Goal: Task Accomplishment & Management: Use online tool/utility

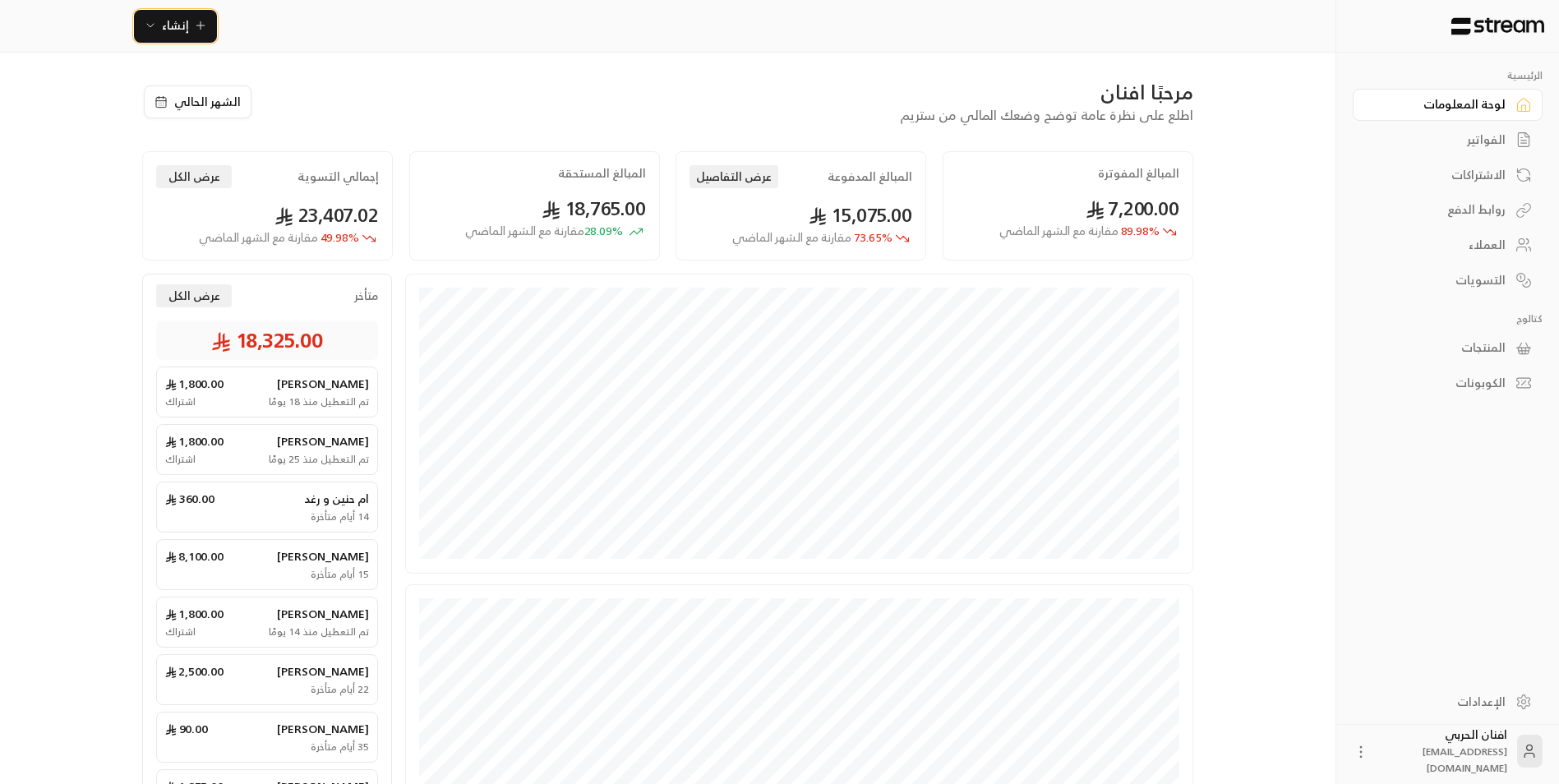
click at [147, 25] on icon "button" at bounding box center [150, 26] width 6 height 4
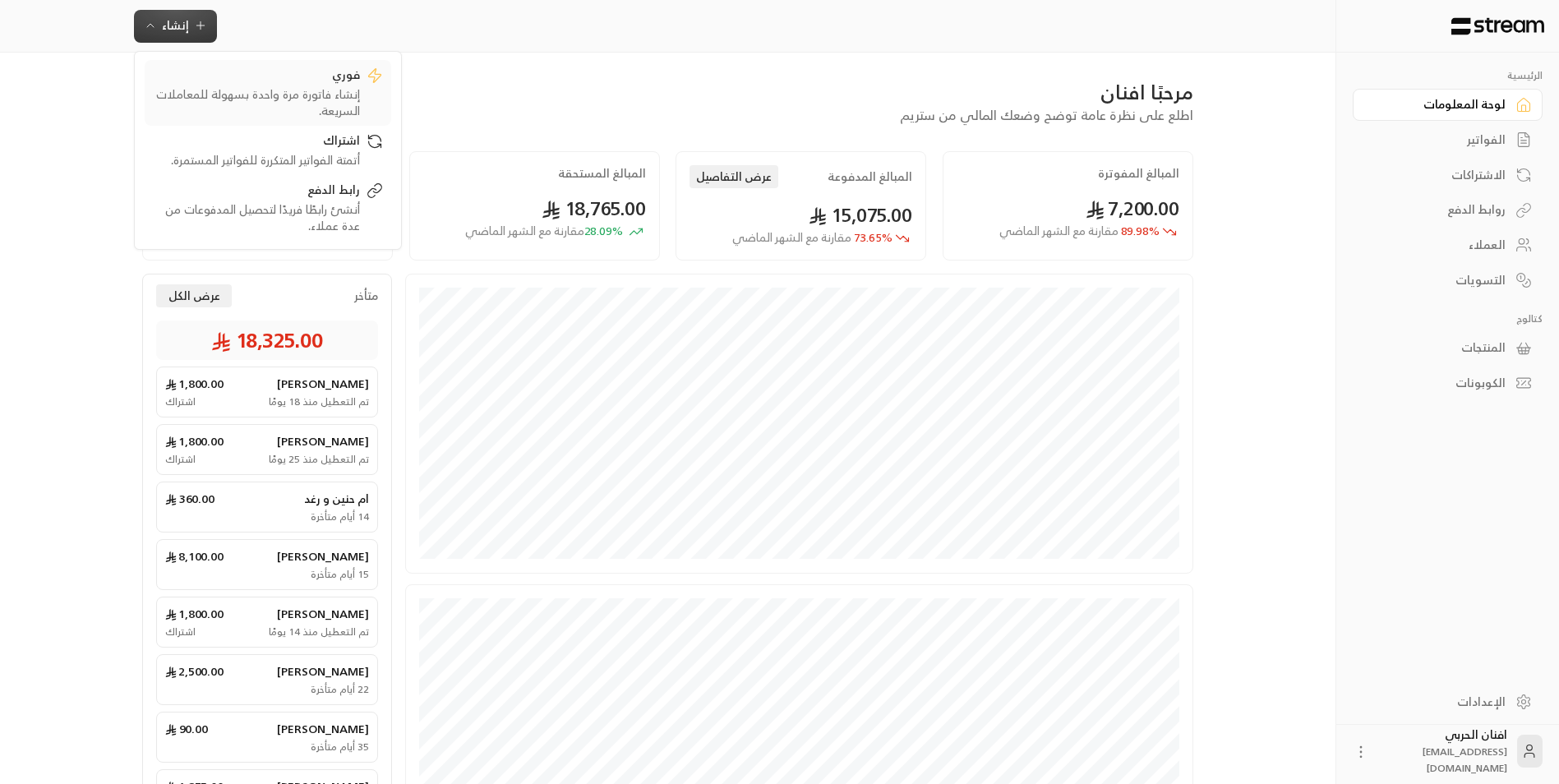
click at [320, 95] on div "إنشاء فاتورة مرة واحدة بسهولة للمعاملات السريعة." at bounding box center [256, 103] width 207 height 33
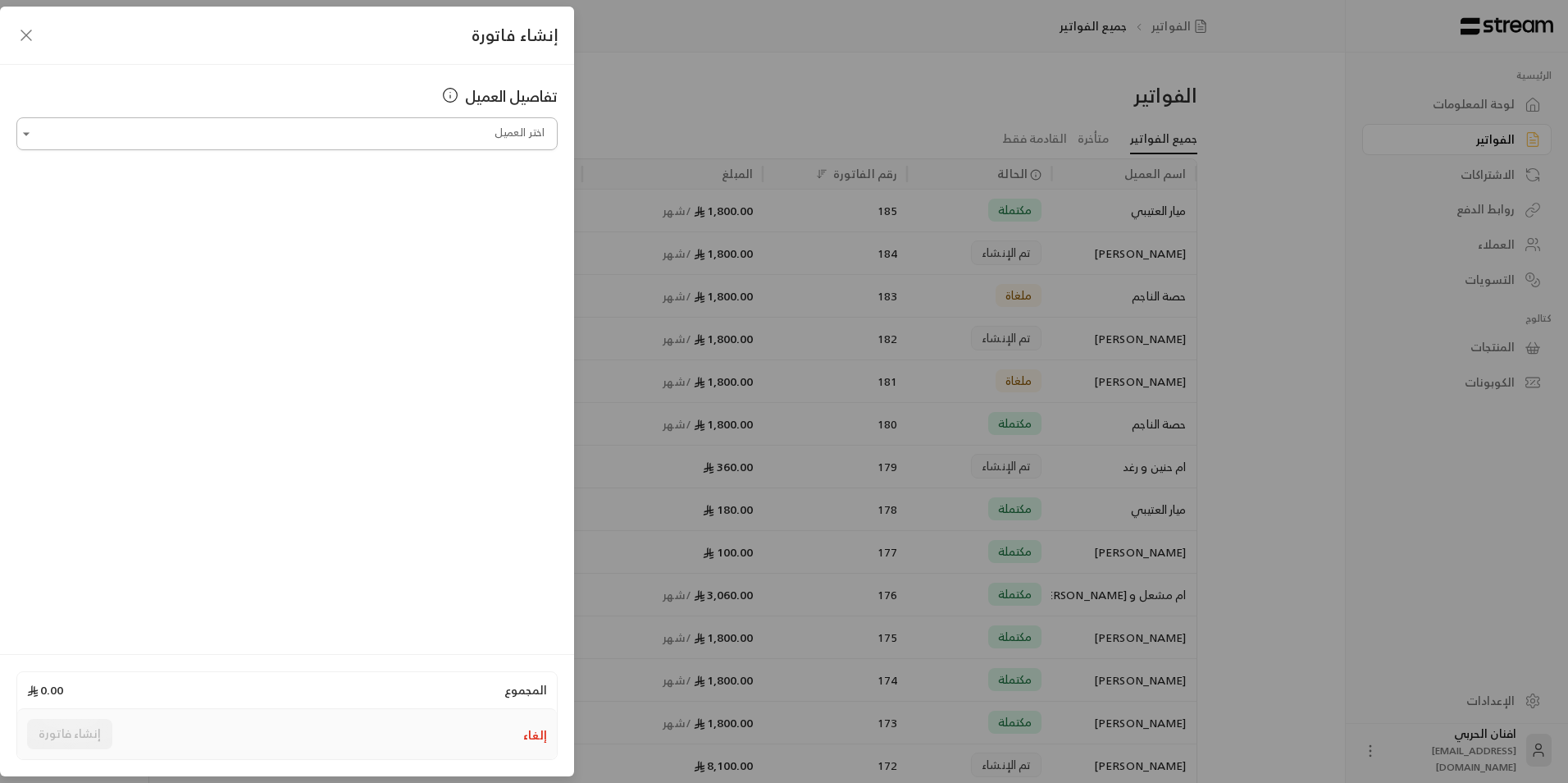
click at [385, 139] on input "اختر العميل" at bounding box center [287, 134] width 541 height 29
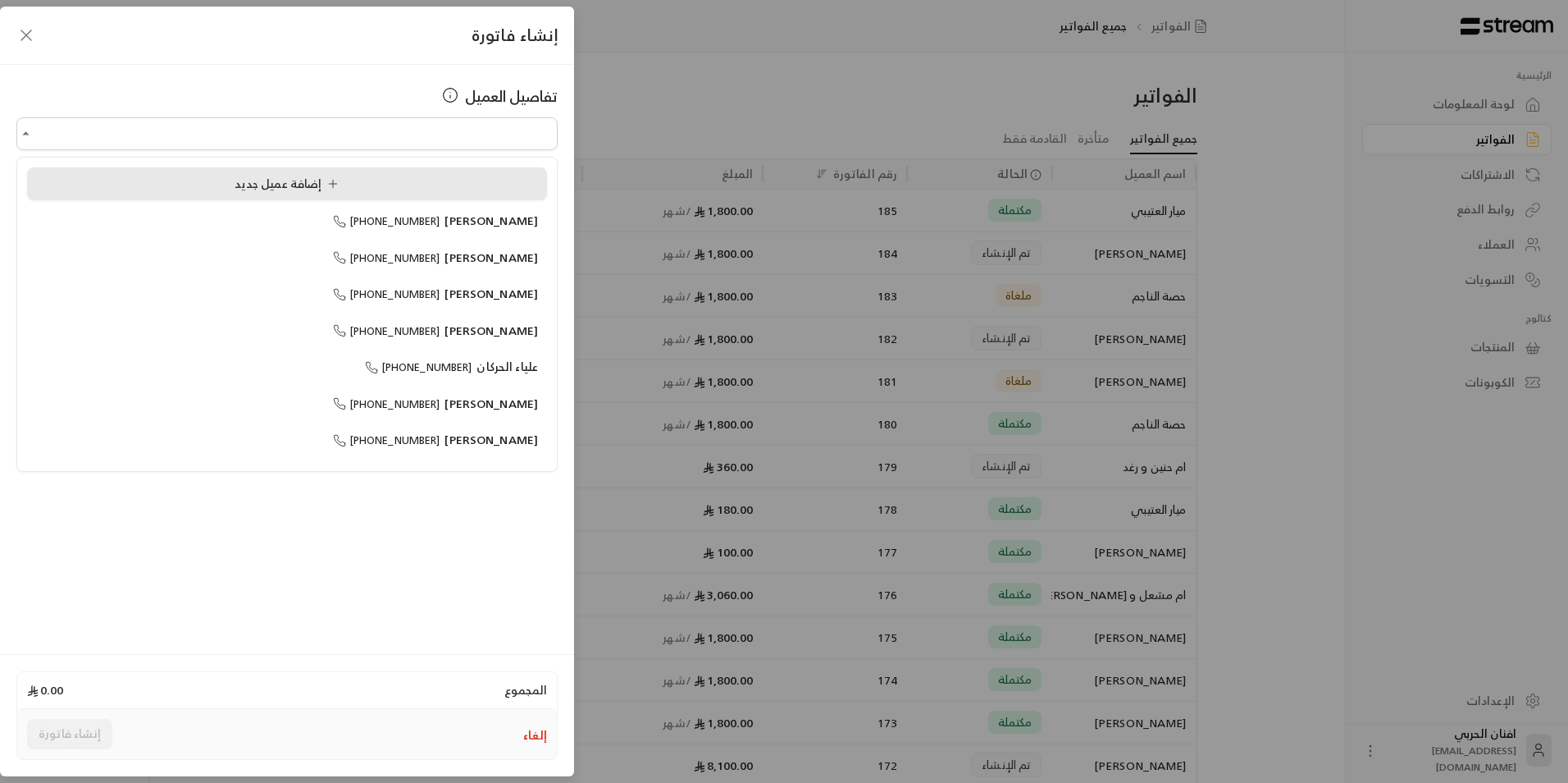
click at [308, 179] on span "إضافة عميل جديد" at bounding box center [290, 183] width 111 height 21
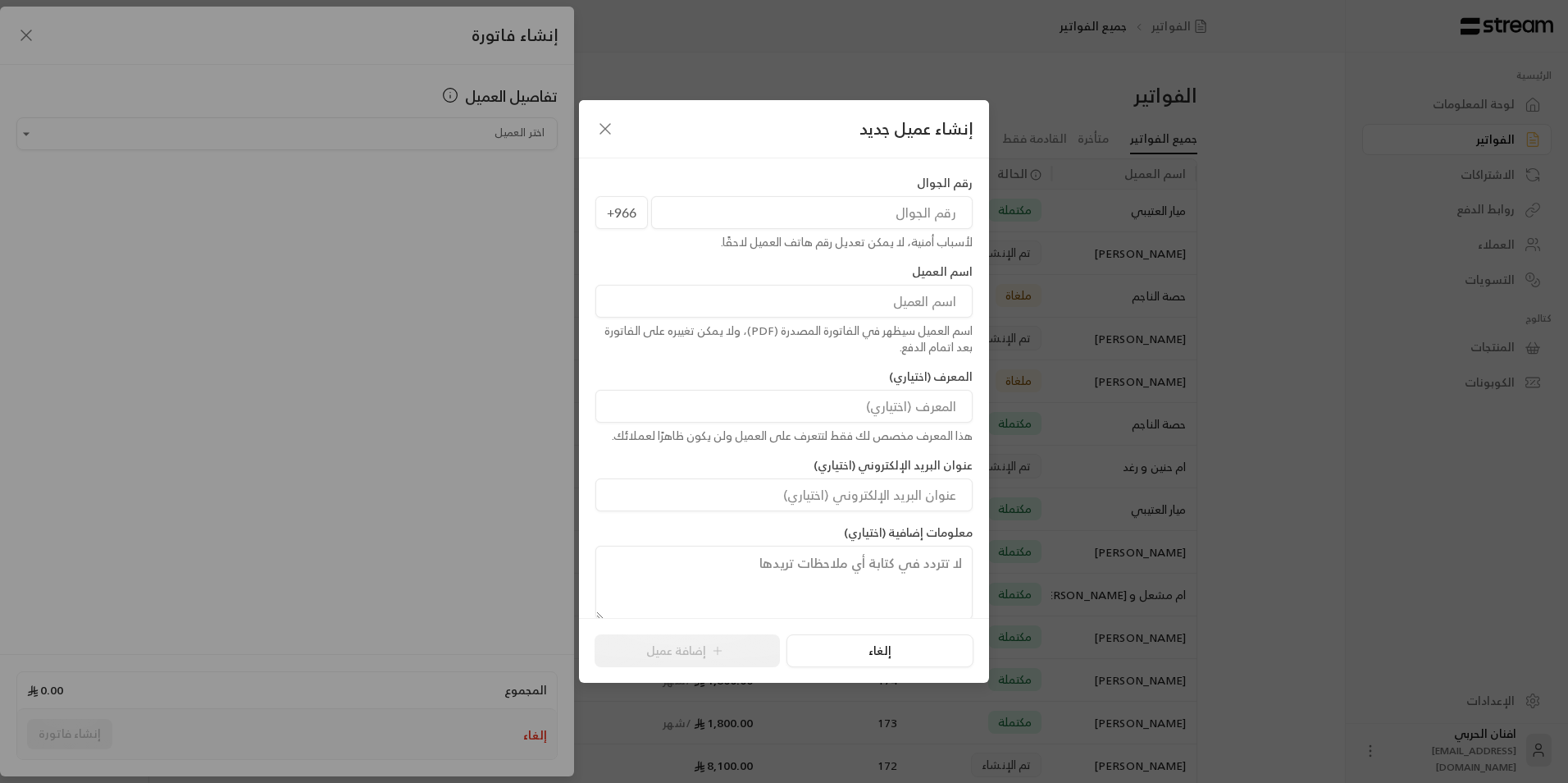
click at [859, 222] on input "tel" at bounding box center [812, 212] width 322 height 33
type input "552499977"
click at [889, 299] on input at bounding box center [784, 301] width 377 height 33
type input "[PERSON_NAME]"
click at [735, 652] on button "إضافة عميل" at bounding box center [687, 651] width 185 height 33
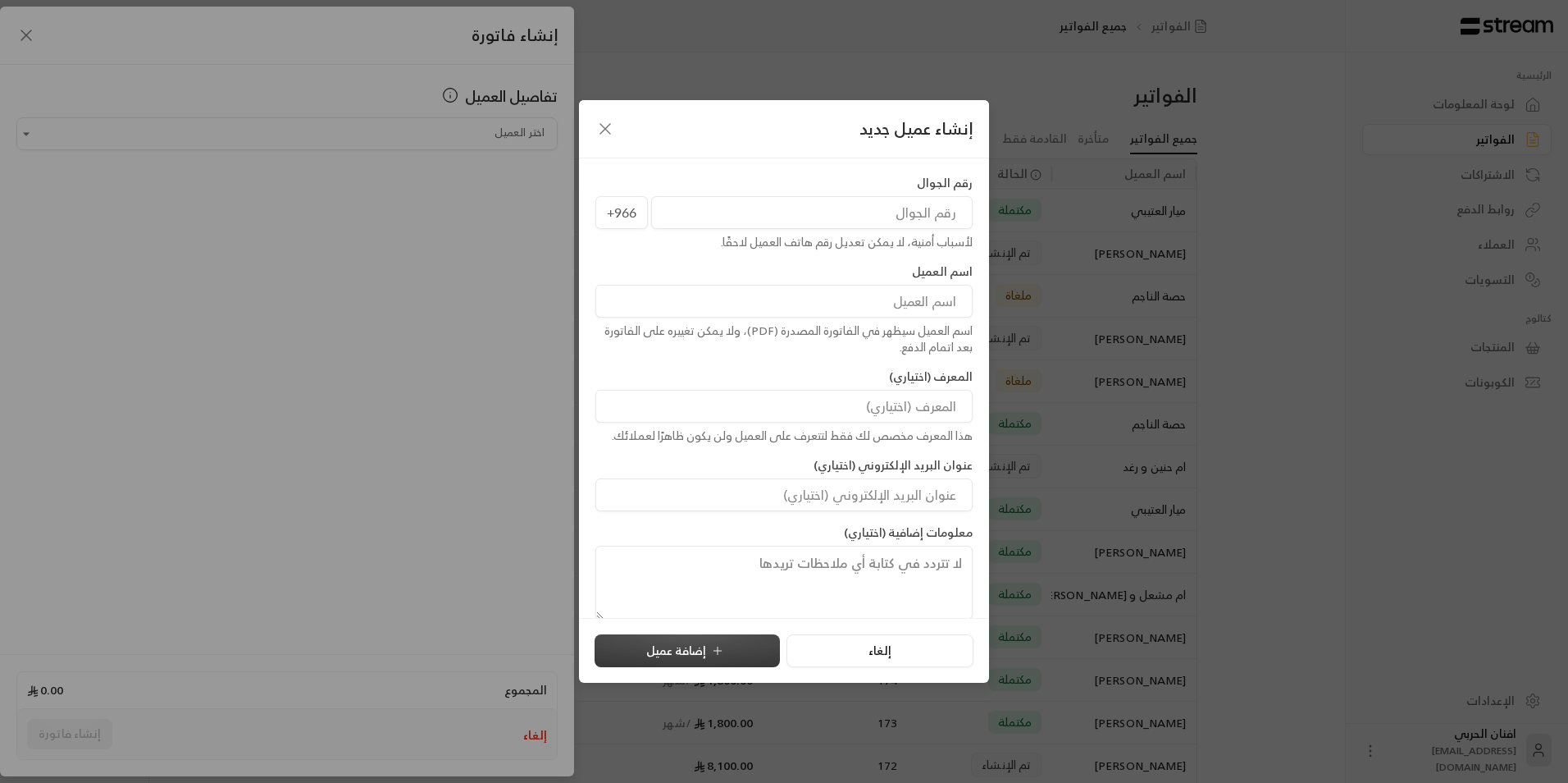
type input "**********"
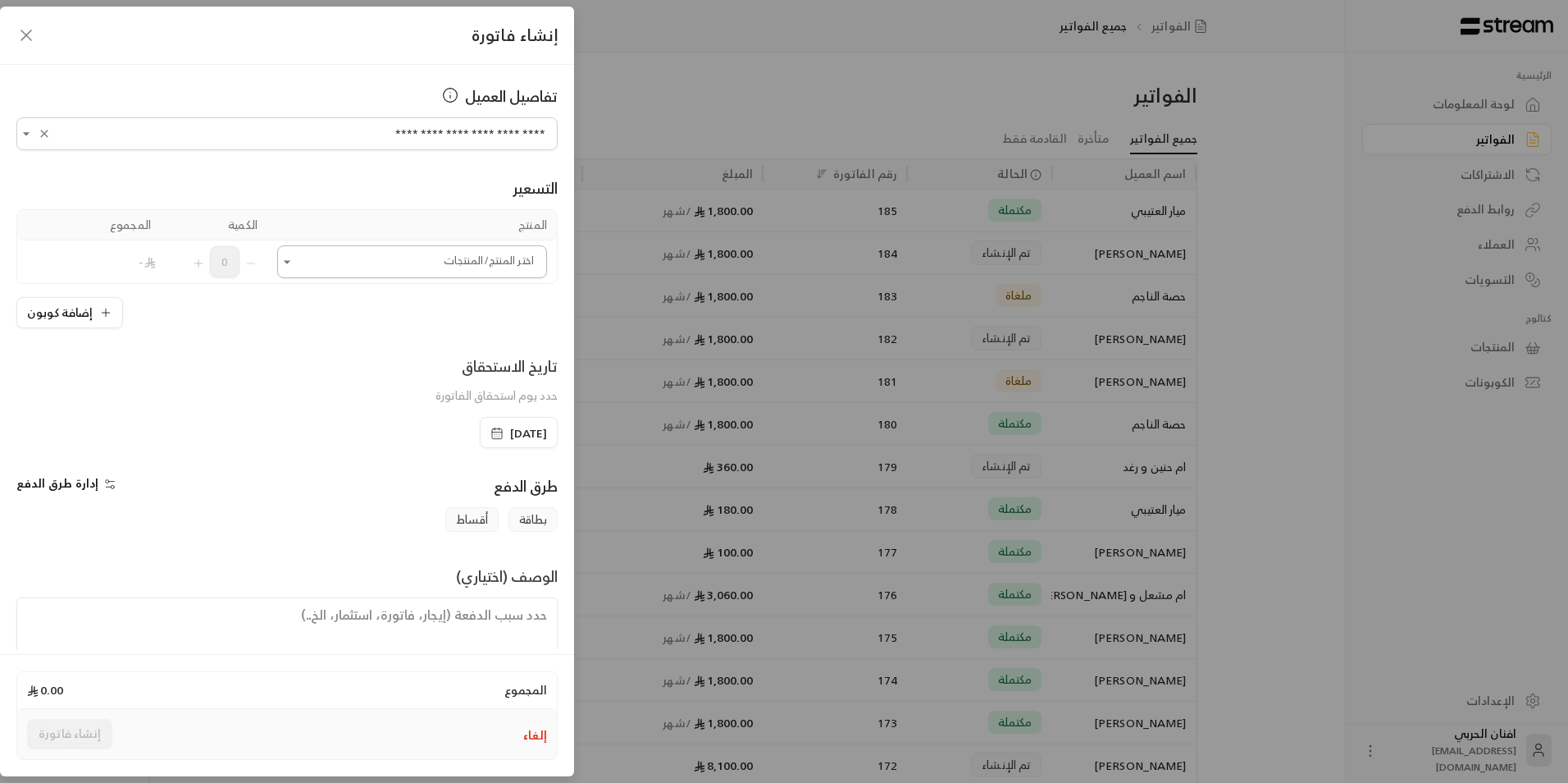
click at [287, 260] on icon "Open" at bounding box center [287, 262] width 16 height 16
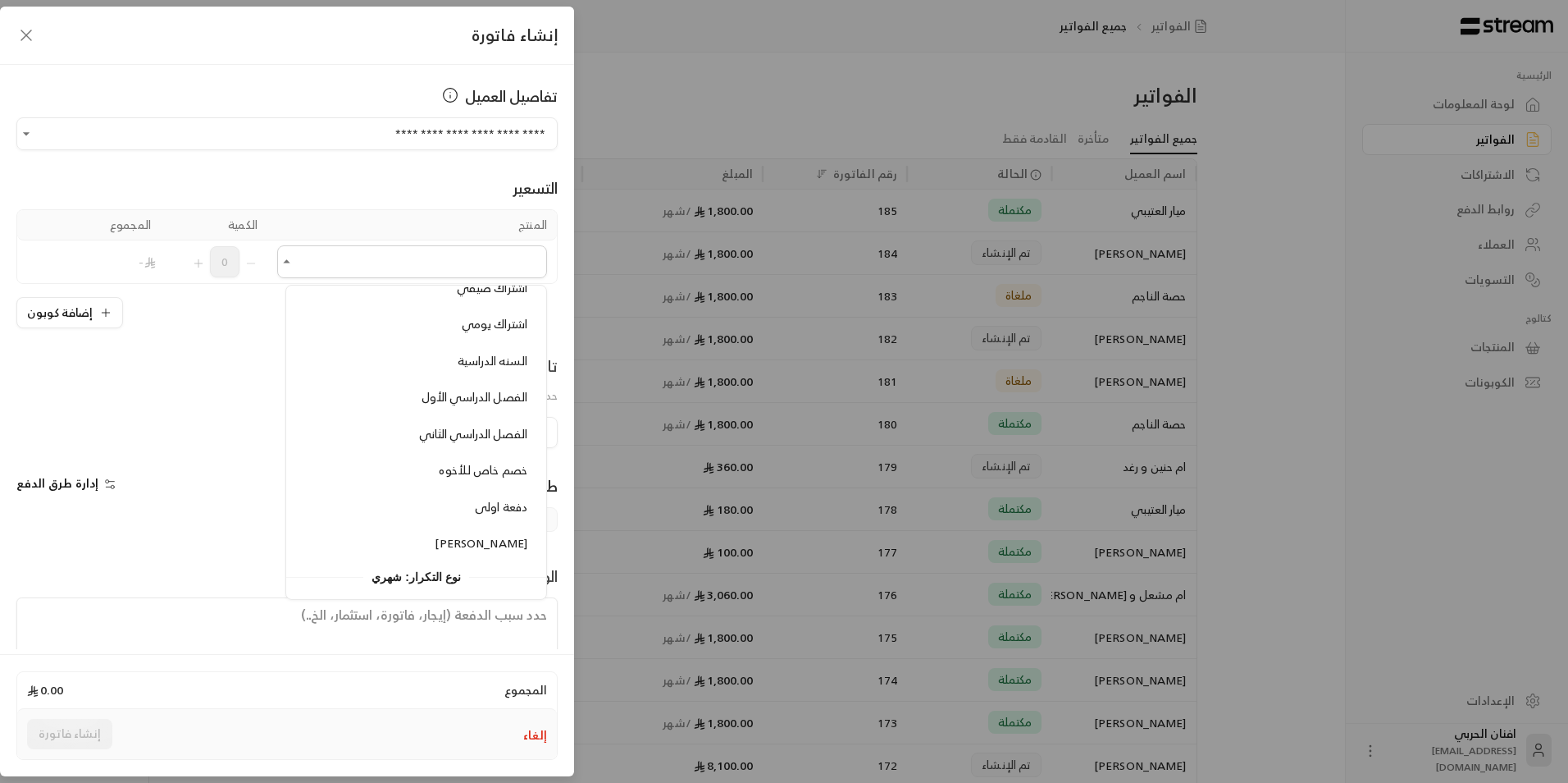
scroll to position [283, 0]
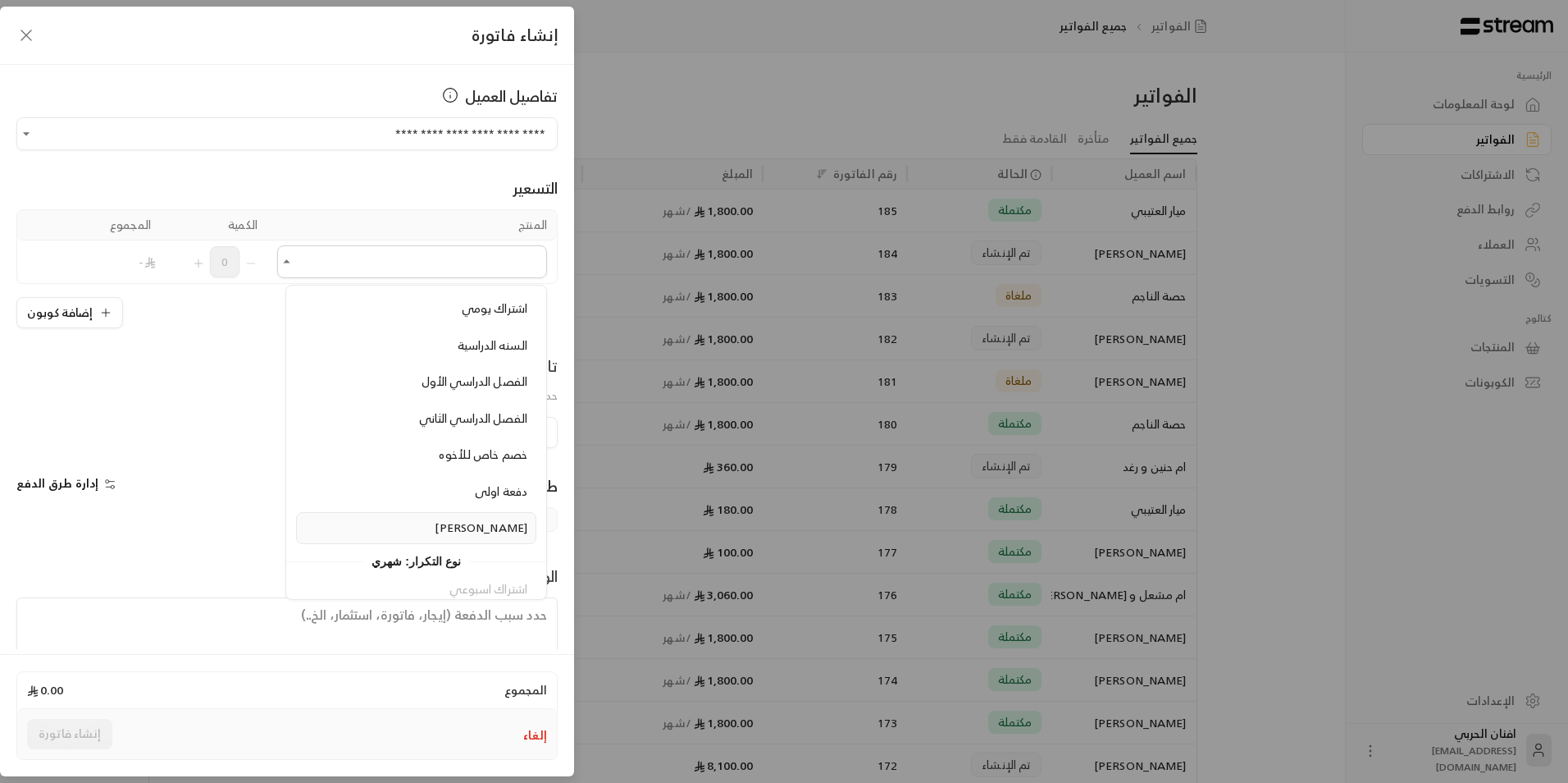
click at [435, 531] on span "[PERSON_NAME]" at bounding box center [481, 527] width 93 height 21
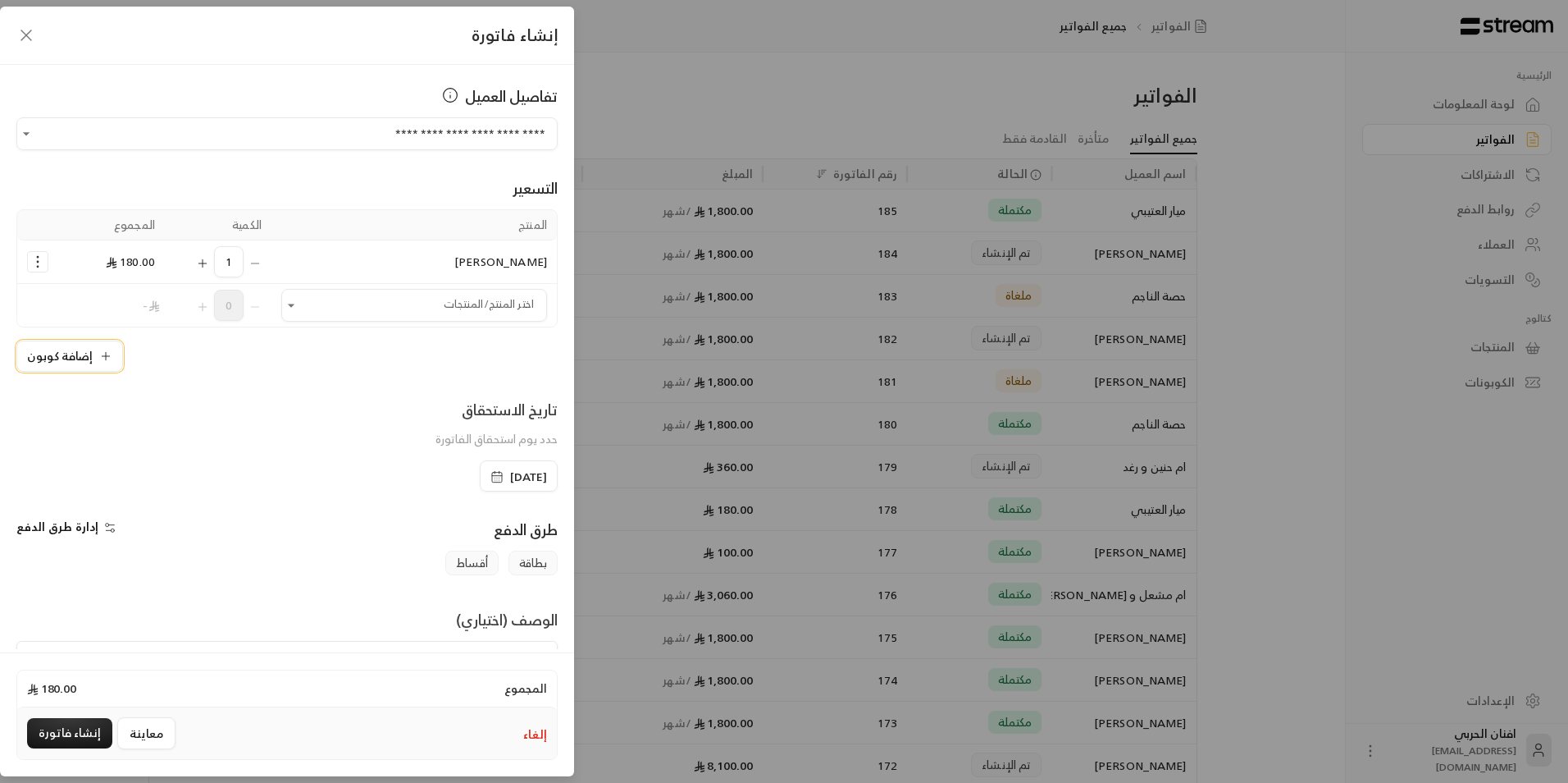
click at [84, 352] on button "إضافة كوبون" at bounding box center [69, 356] width 107 height 31
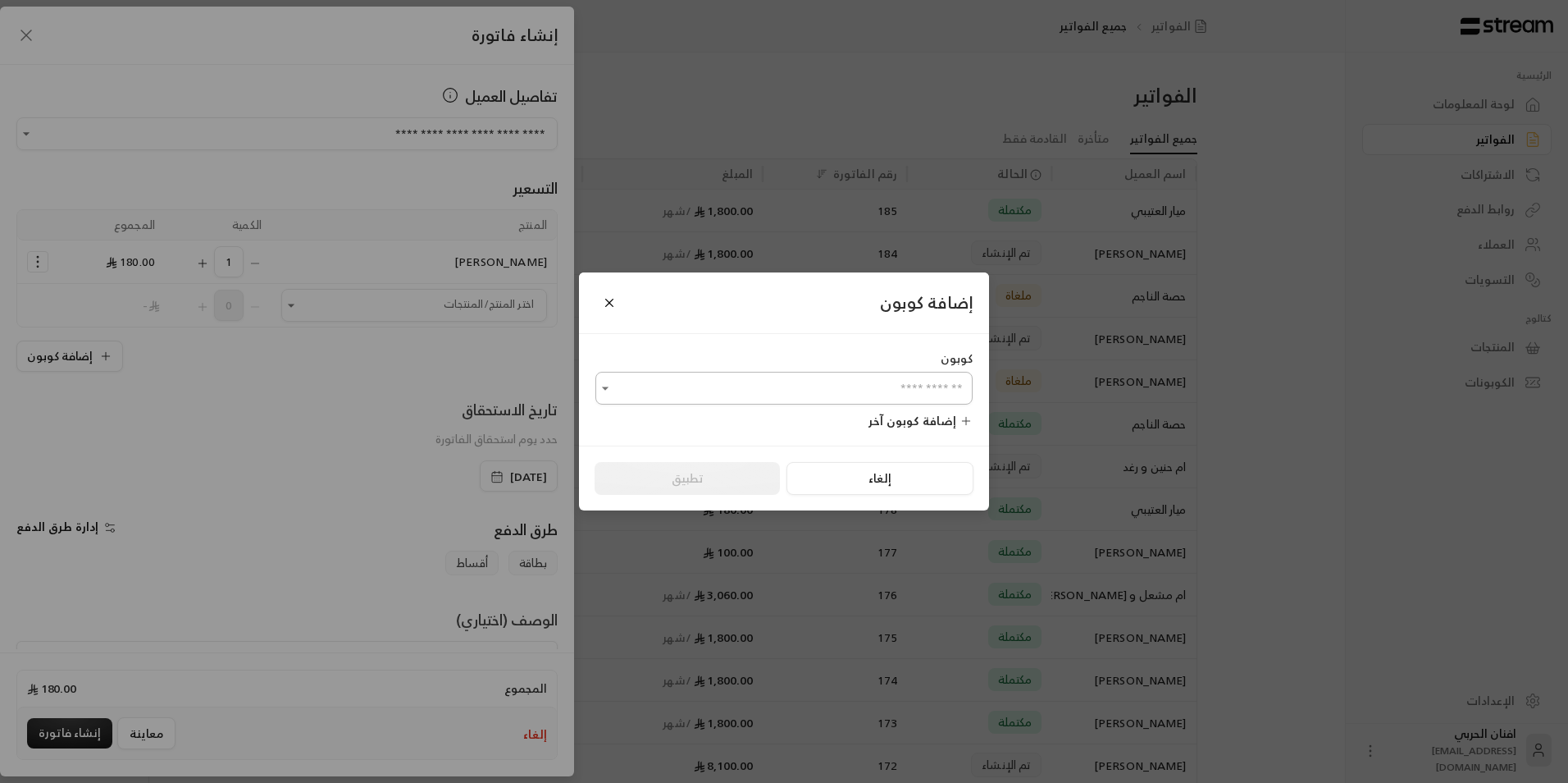
click at [597, 388] on icon "Open" at bounding box center [605, 389] width 16 height 16
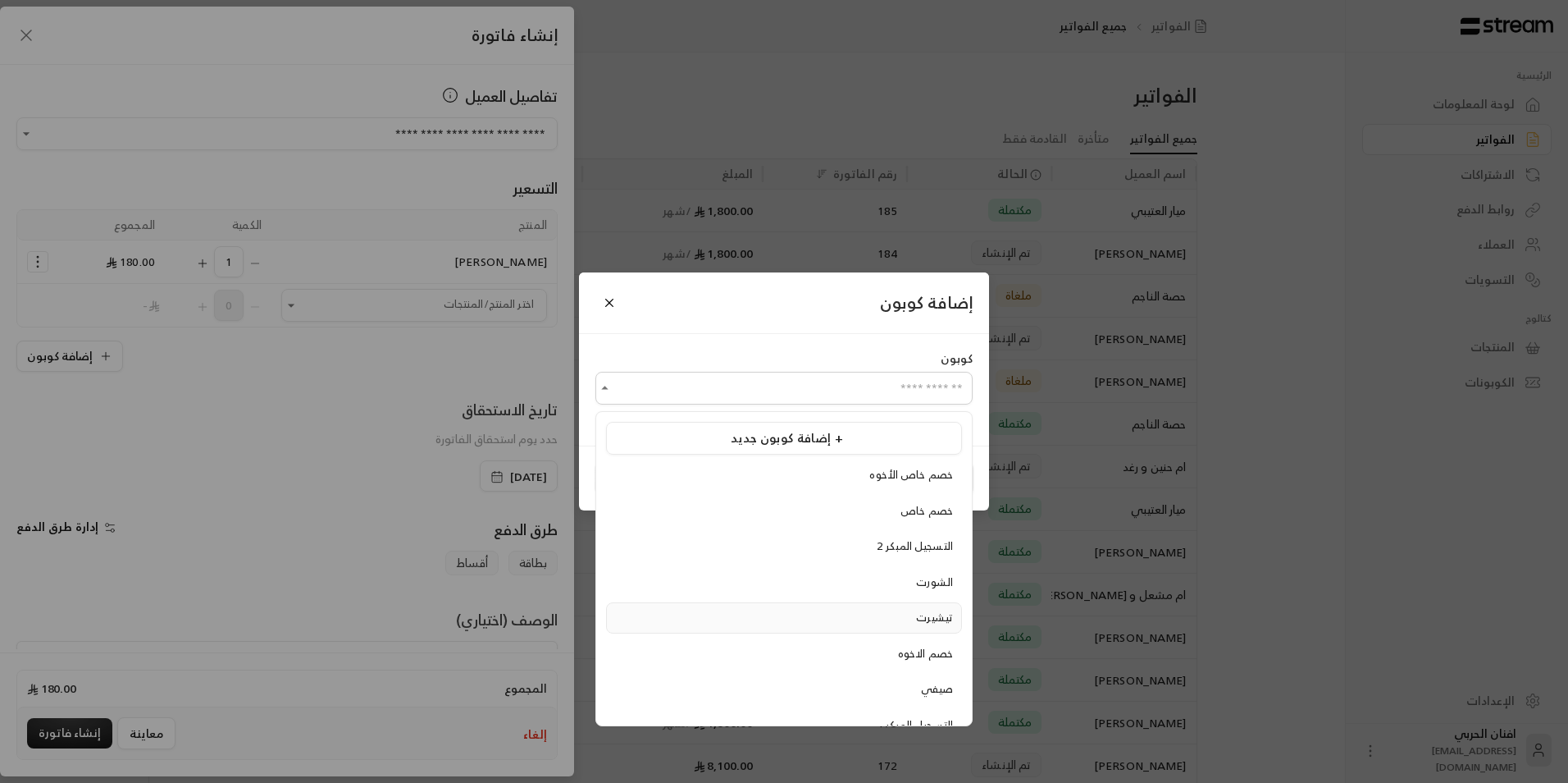
click at [692, 615] on div "تيشيرت" at bounding box center [784, 618] width 338 height 16
type input "******"
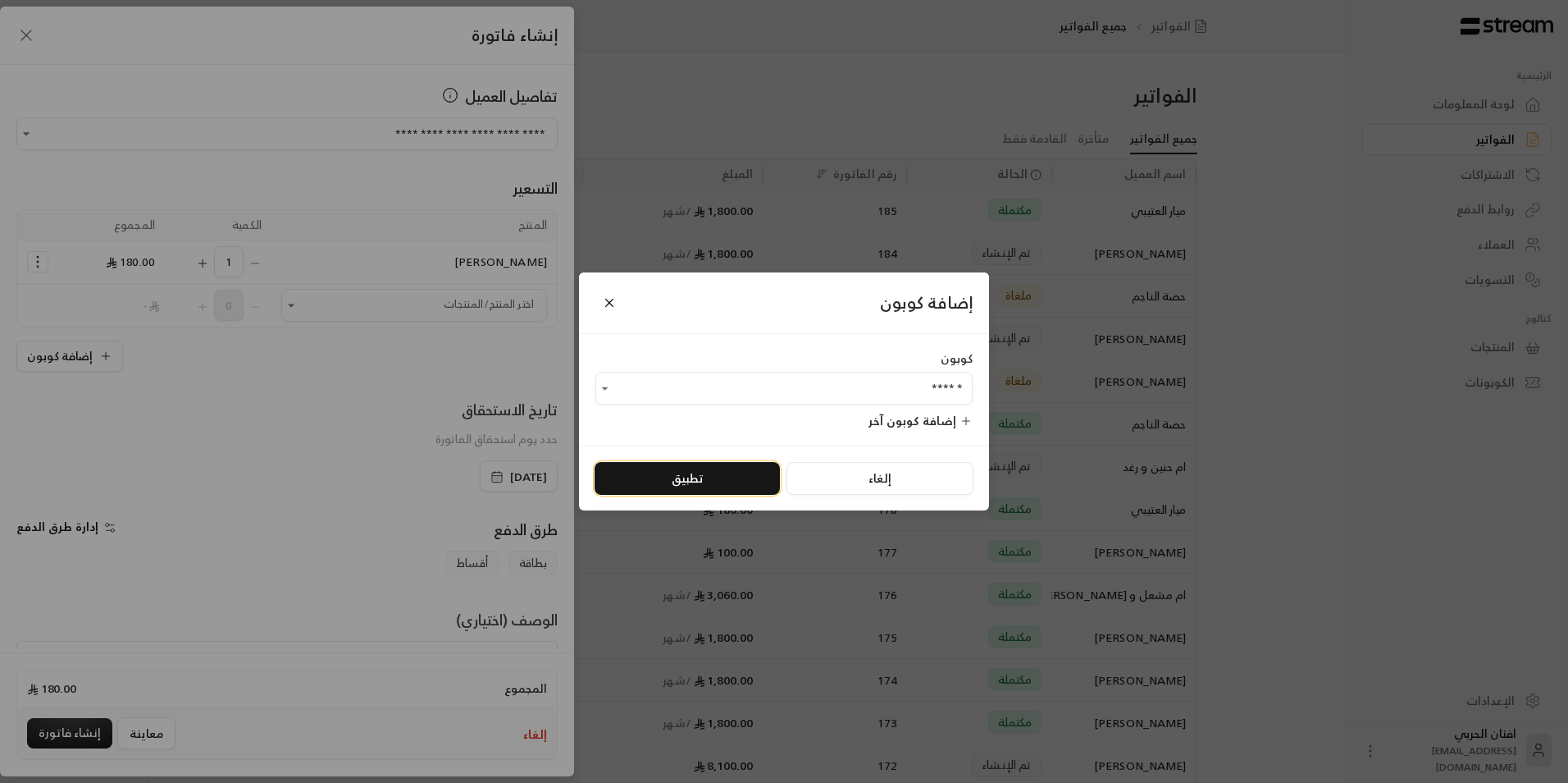
click at [694, 473] on button "تطبيق" at bounding box center [687, 479] width 185 height 33
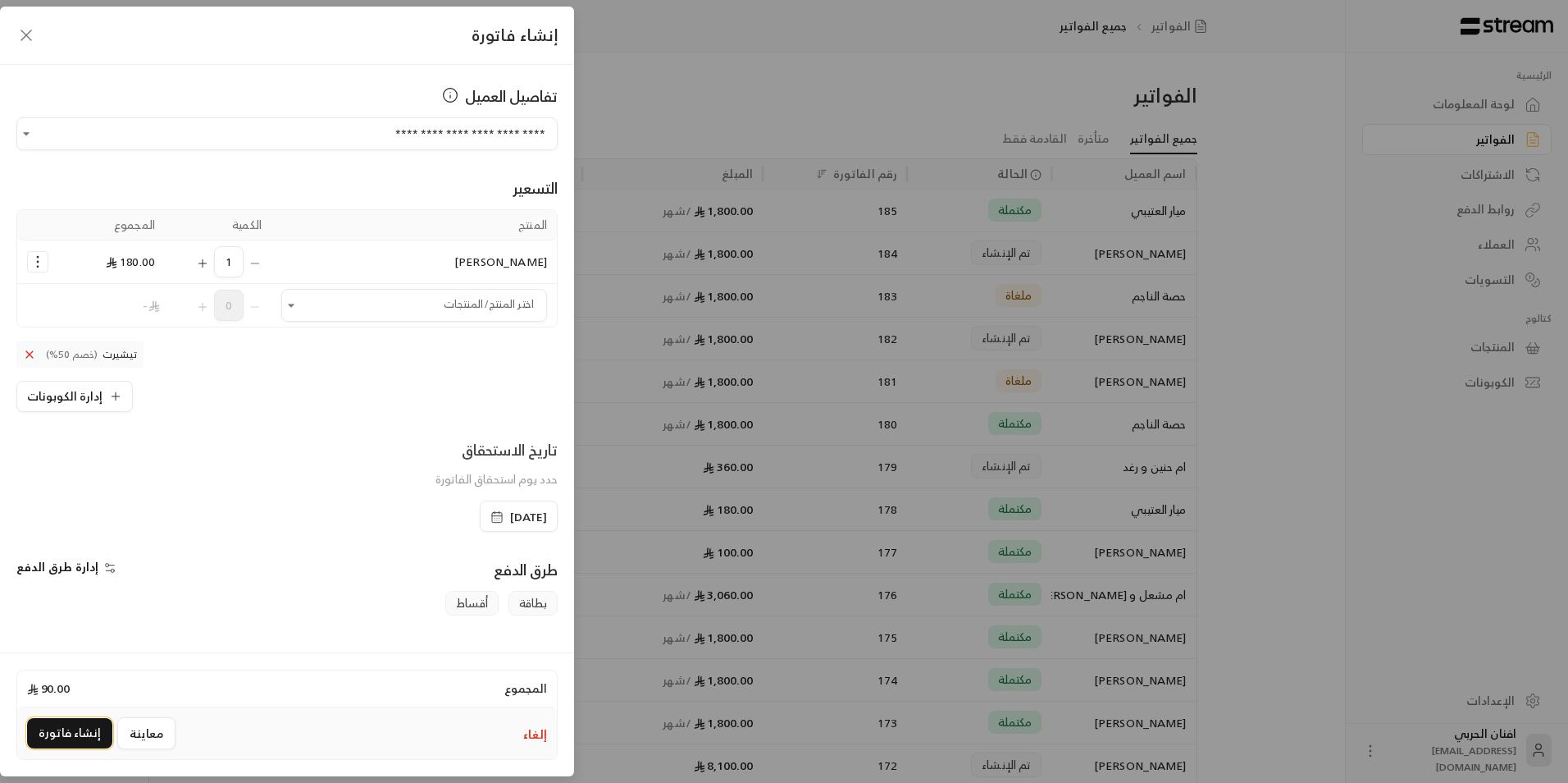
click at [63, 737] on button "إنشاء فاتورة" at bounding box center [70, 733] width 86 height 30
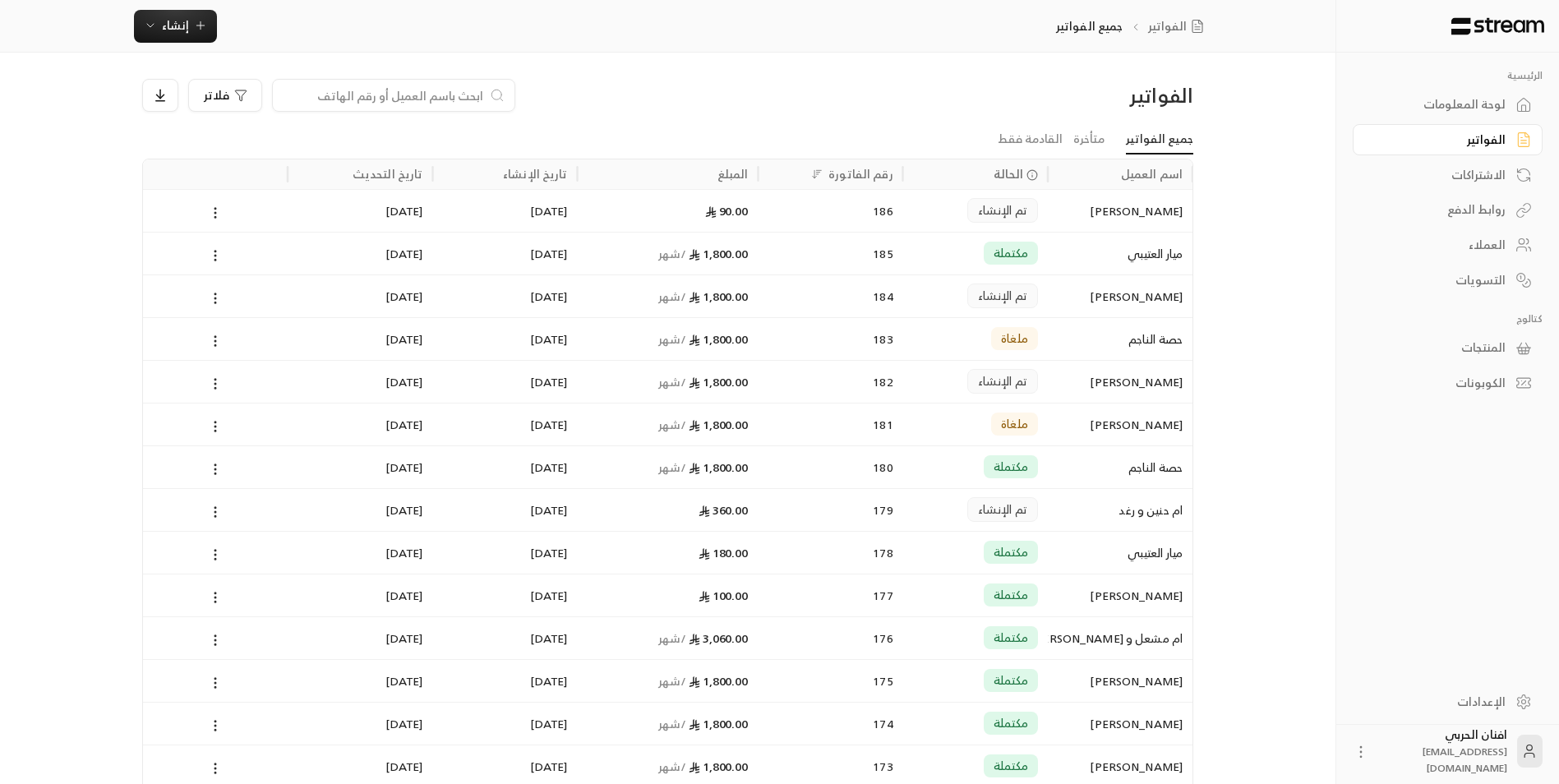
click at [1369, 755] on icon at bounding box center [1361, 752] width 16 height 16
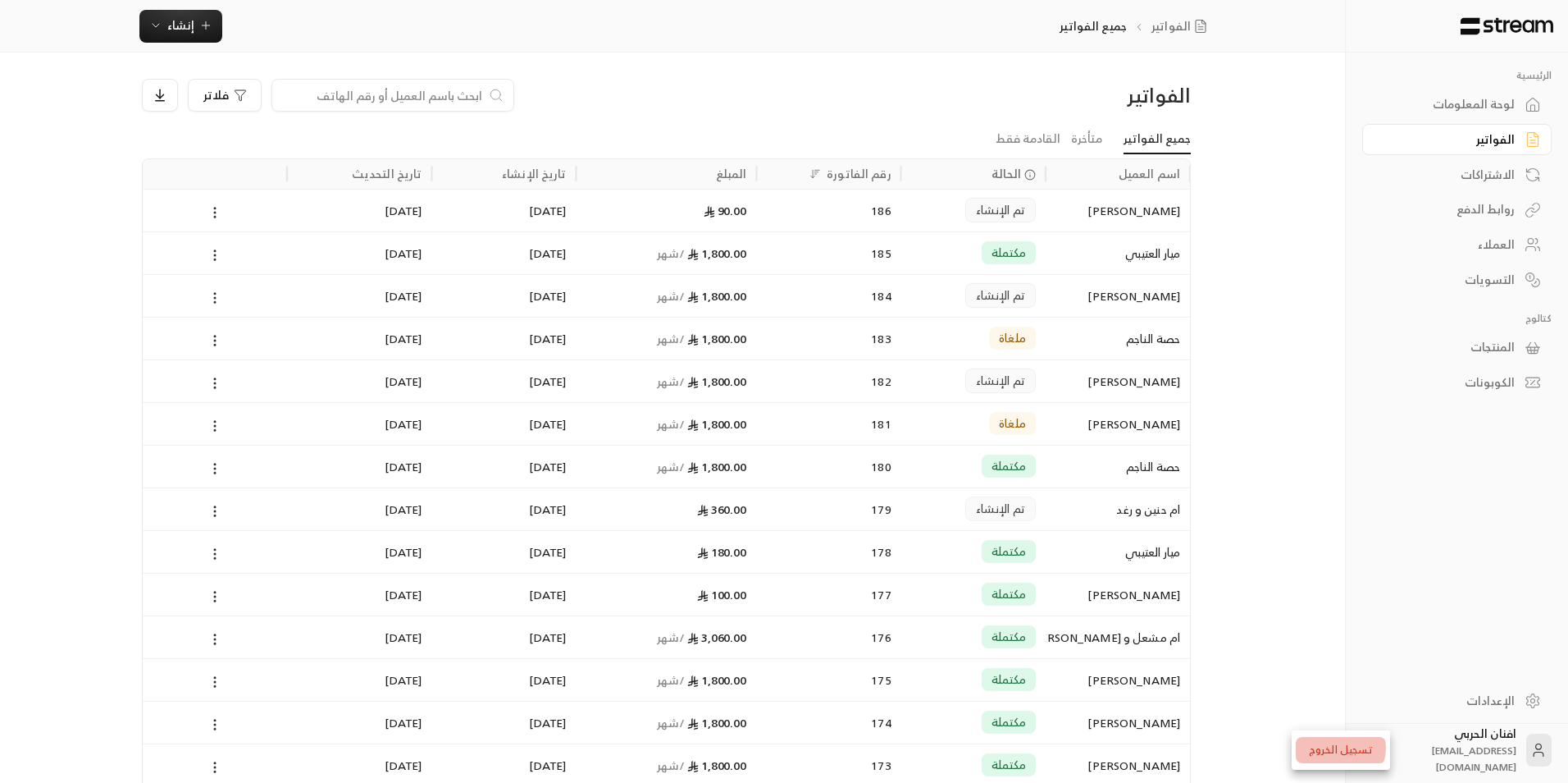
click at [1337, 747] on li "تسجيل الخروج" at bounding box center [1340, 749] width 90 height 26
